Goal: Check status: Check status

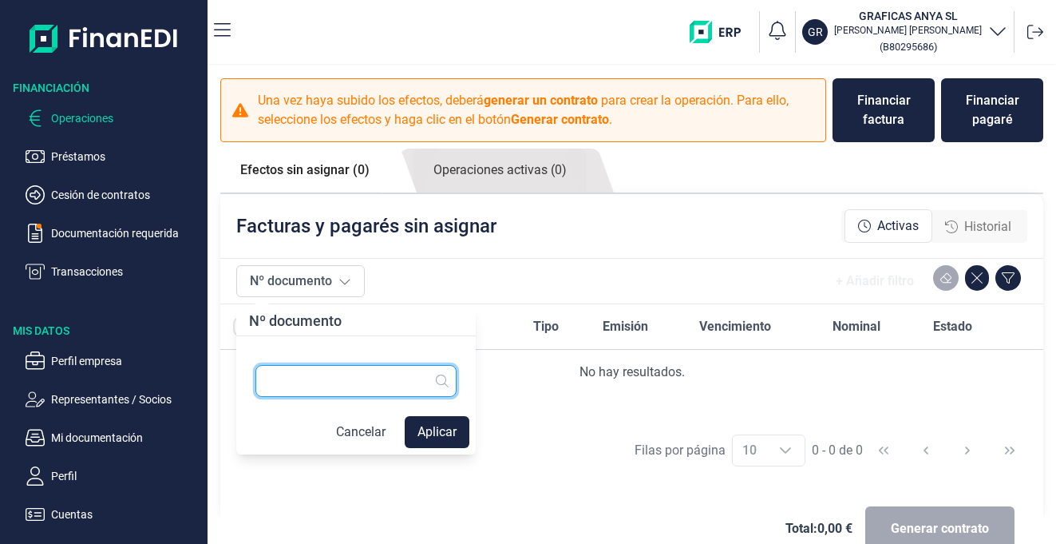
click at [368, 389] on input "text" at bounding box center [355, 381] width 201 height 32
type input "75137418"
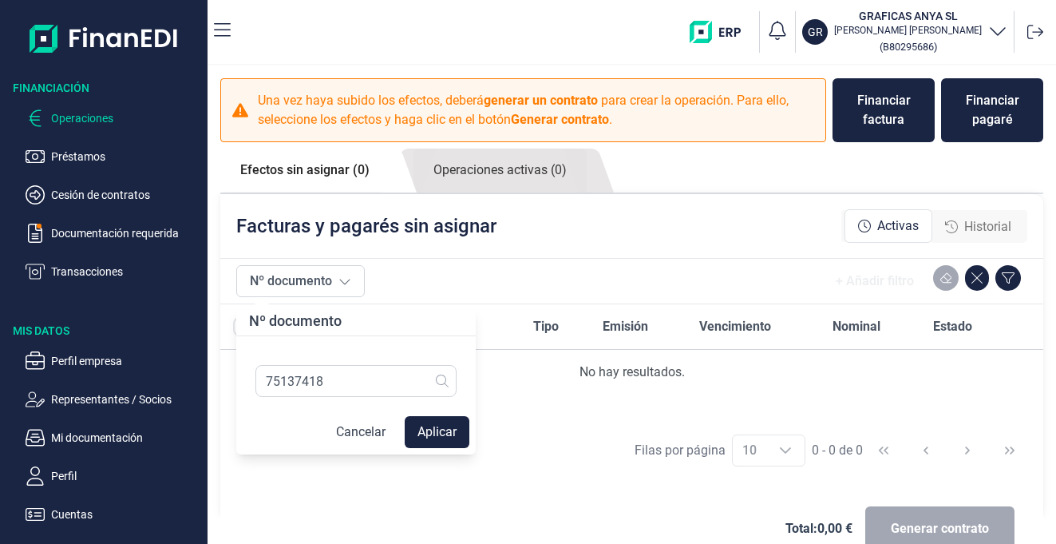
click at [514, 400] on div "Deudor Nº documento Tipo Emisión Vencimiento Nominal Estado No hay resultados." at bounding box center [631, 363] width 823 height 118
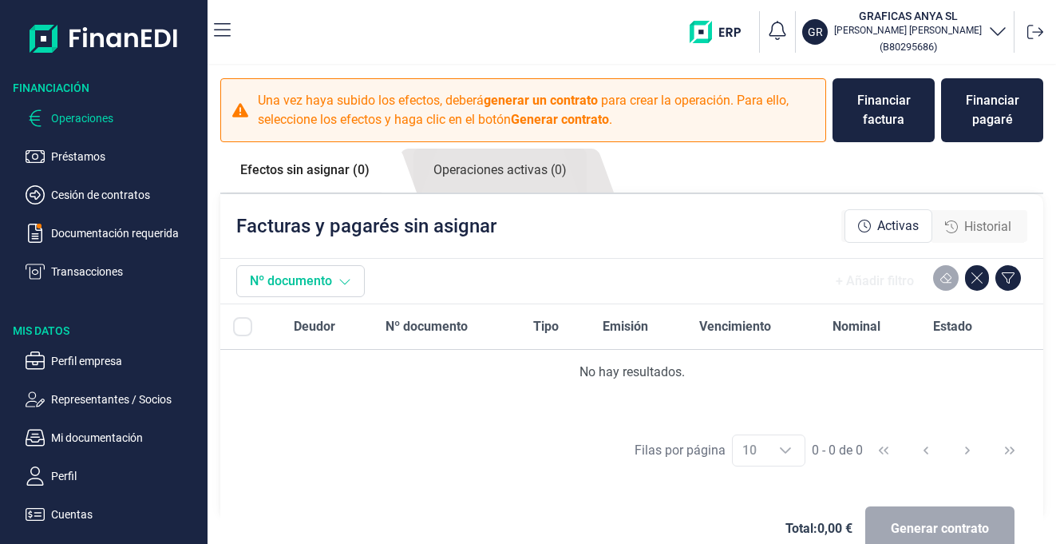
click at [346, 283] on icon at bounding box center [345, 282] width 10 height 6
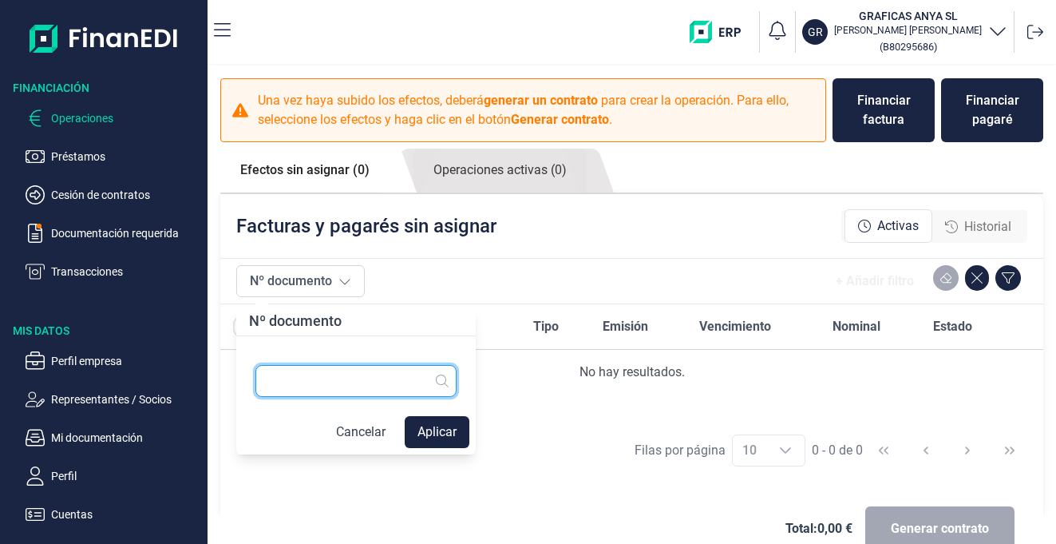
click at [330, 378] on input "text" at bounding box center [355, 381] width 201 height 32
type input "7513741-6"
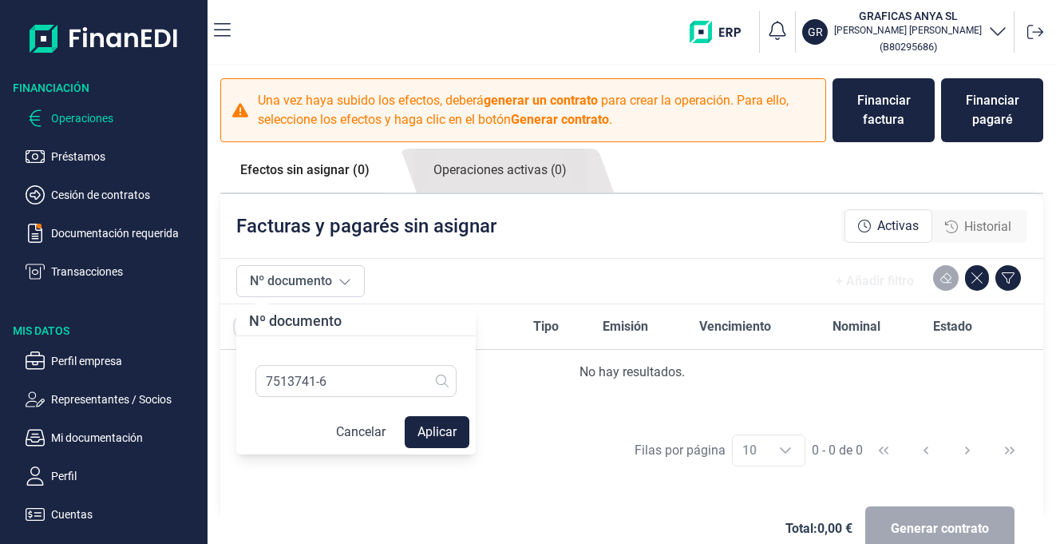
click at [447, 427] on button "Aplicar" at bounding box center [437, 432] width 65 height 32
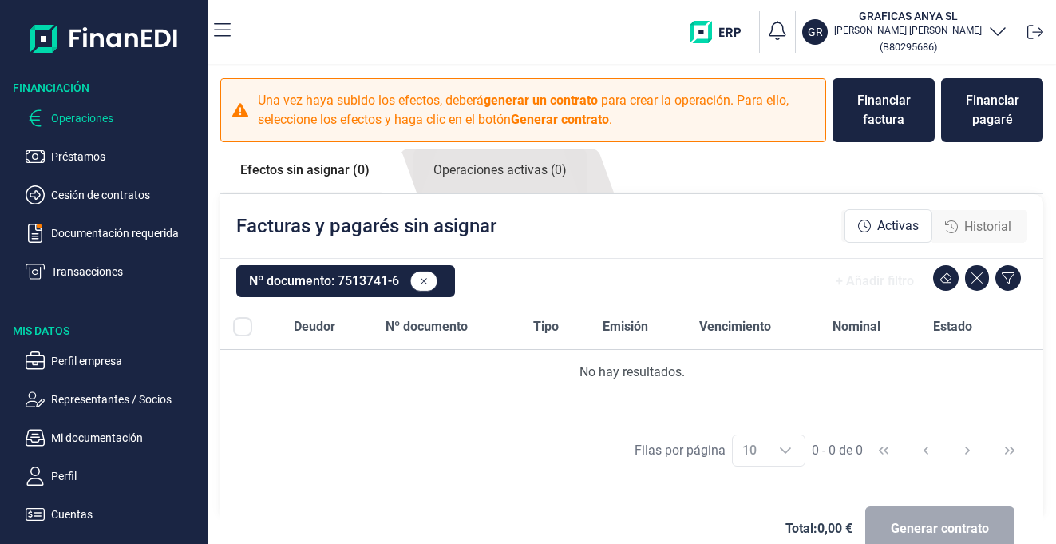
click at [436, 323] on span "Nº documento" at bounding box center [427, 326] width 82 height 19
drag, startPoint x: 441, startPoint y: 326, endPoint x: 394, endPoint y: 328, distance: 47.1
click at [429, 328] on span "Nº documento" at bounding box center [427, 326] width 82 height 19
click at [594, 235] on div "Facturas y pagarés sin asignar Activas Historial" at bounding box center [631, 226] width 823 height 64
drag, startPoint x: 425, startPoint y: 279, endPoint x: 541, endPoint y: 278, distance: 115.7
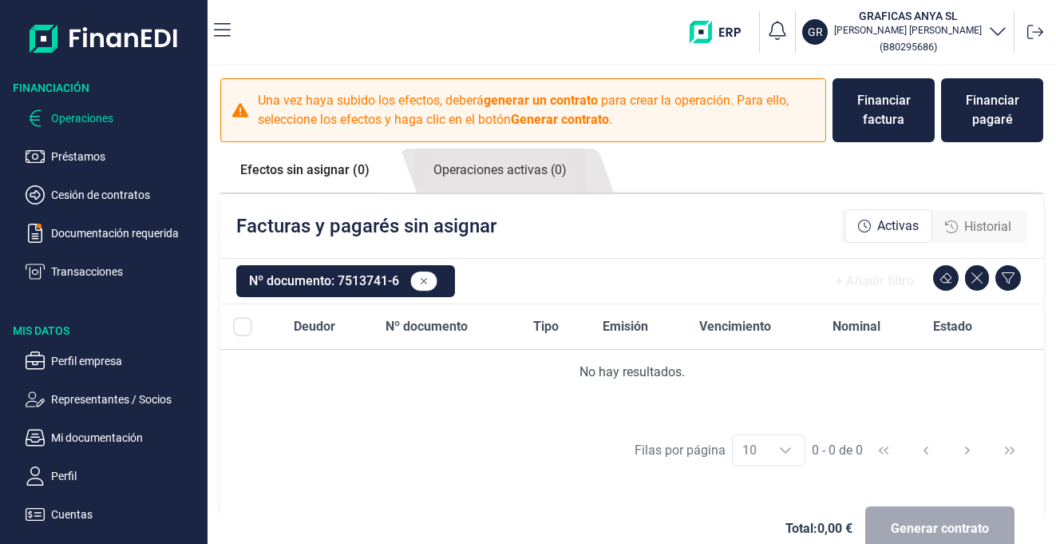
click at [425, 283] on icon at bounding box center [424, 281] width 7 height 10
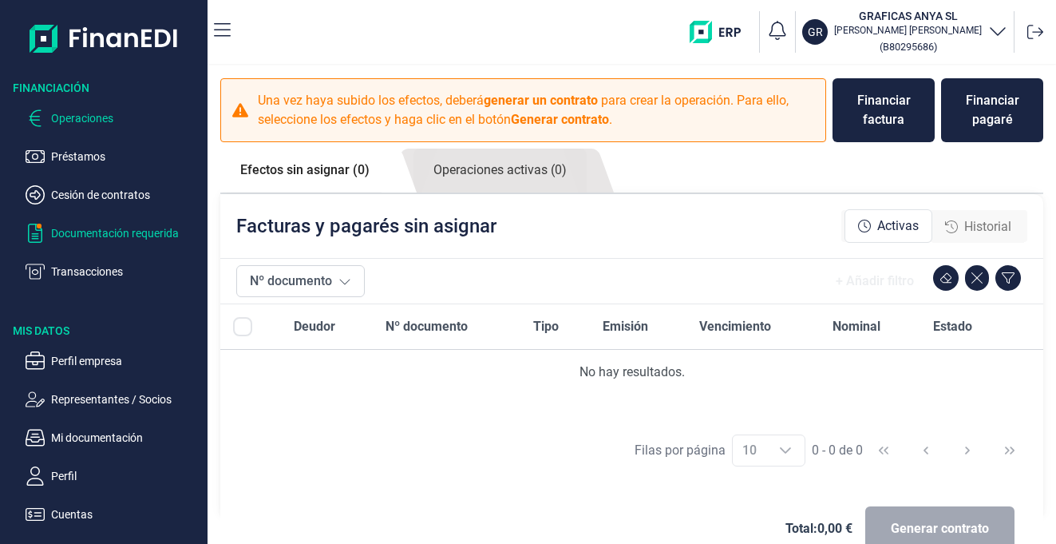
click at [123, 227] on p "Documentación requerida" at bounding box center [126, 232] width 150 height 19
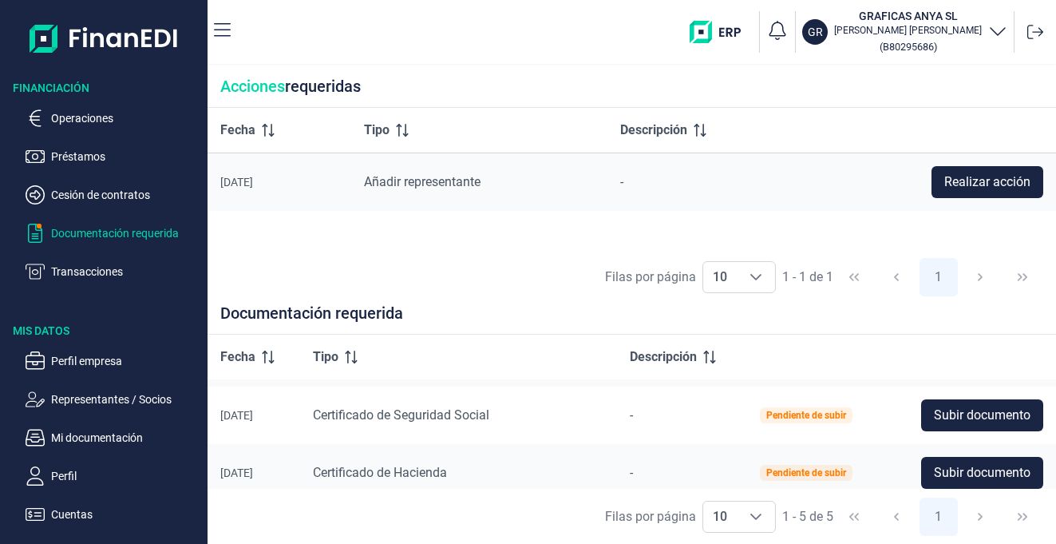
scroll to position [178, 0]
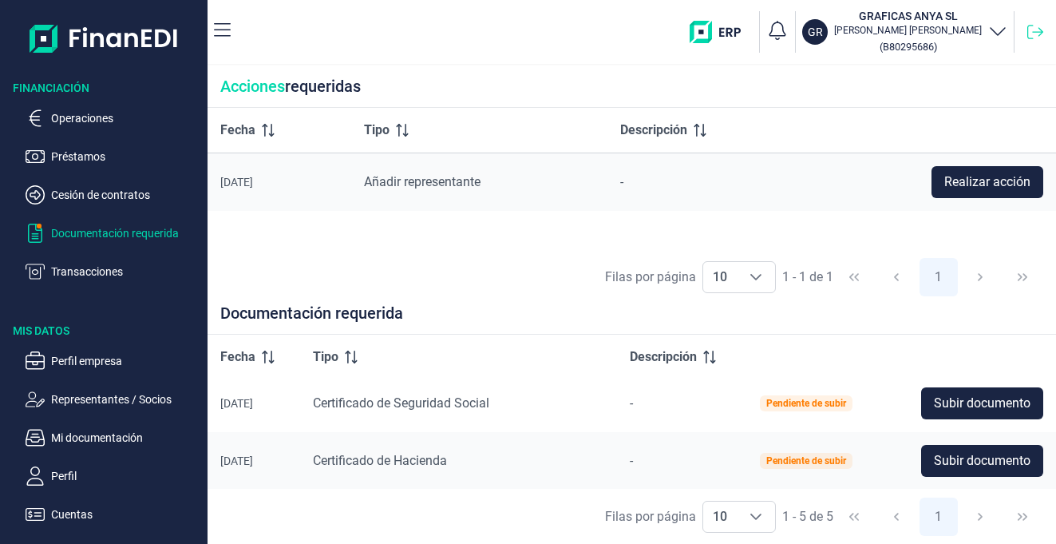
click at [1036, 29] on icon at bounding box center [1035, 32] width 16 height 16
